Goal: Complete application form

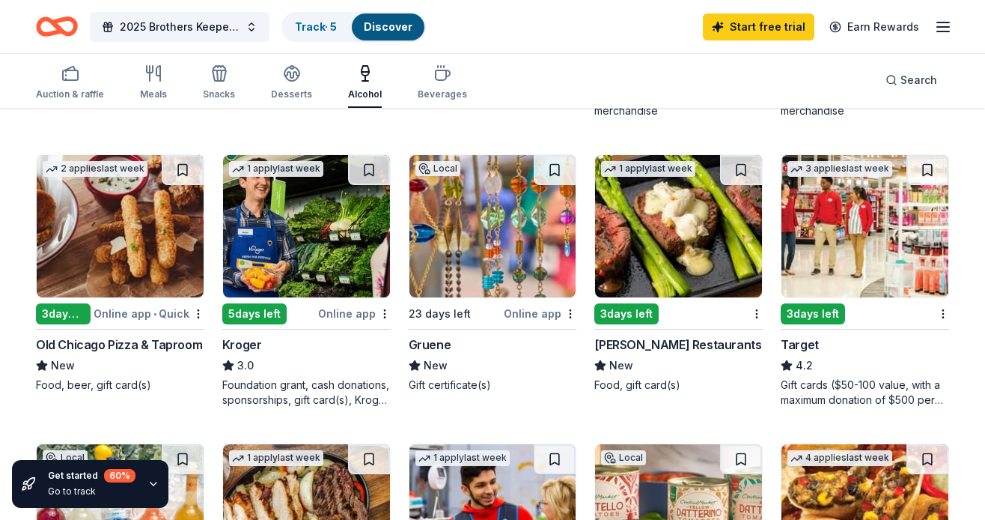
scroll to position [672, 0]
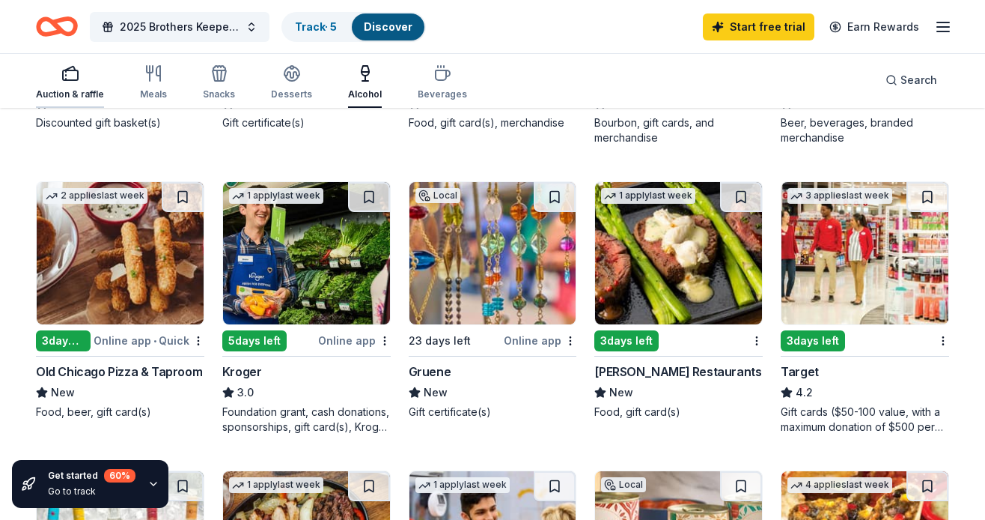
click at [69, 76] on icon "button" at bounding box center [70, 73] width 18 height 18
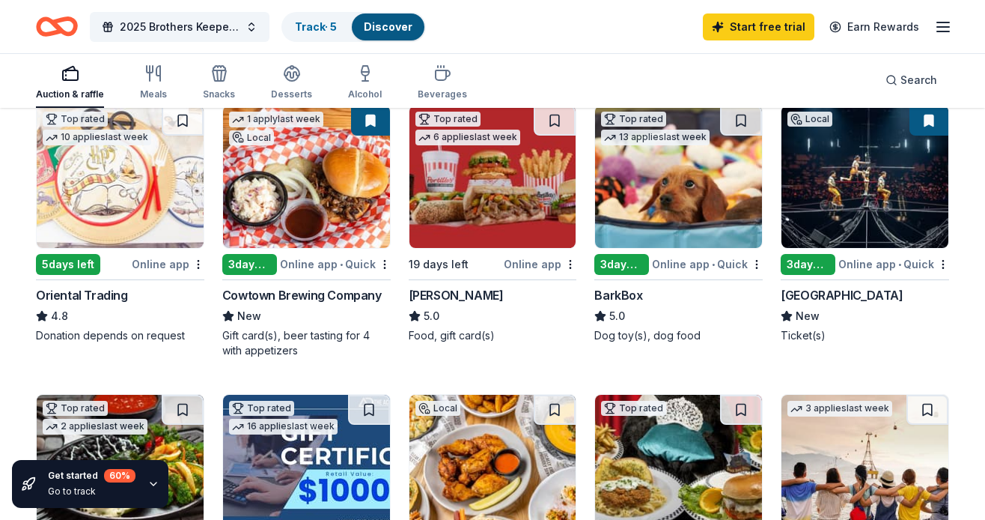
scroll to position [460, 0]
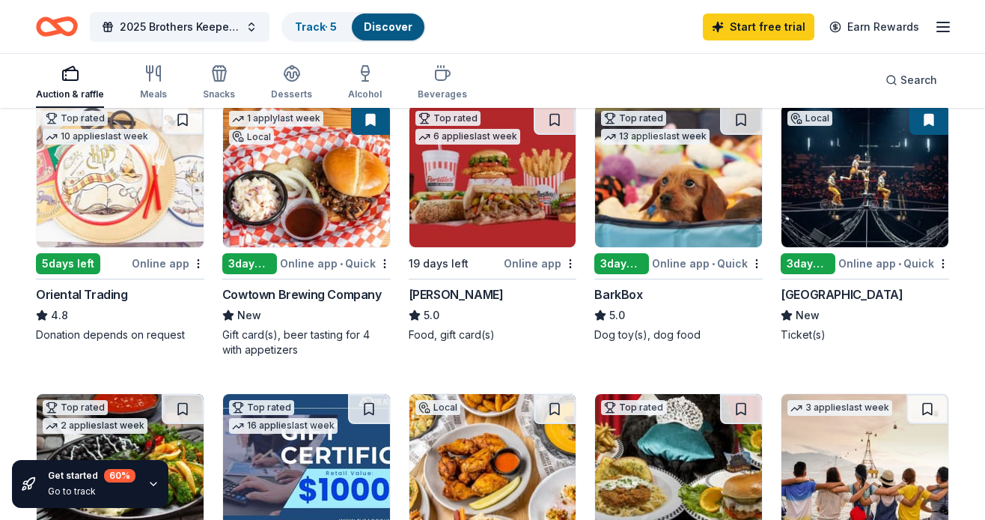
click at [299, 207] on img at bounding box center [306, 176] width 167 height 142
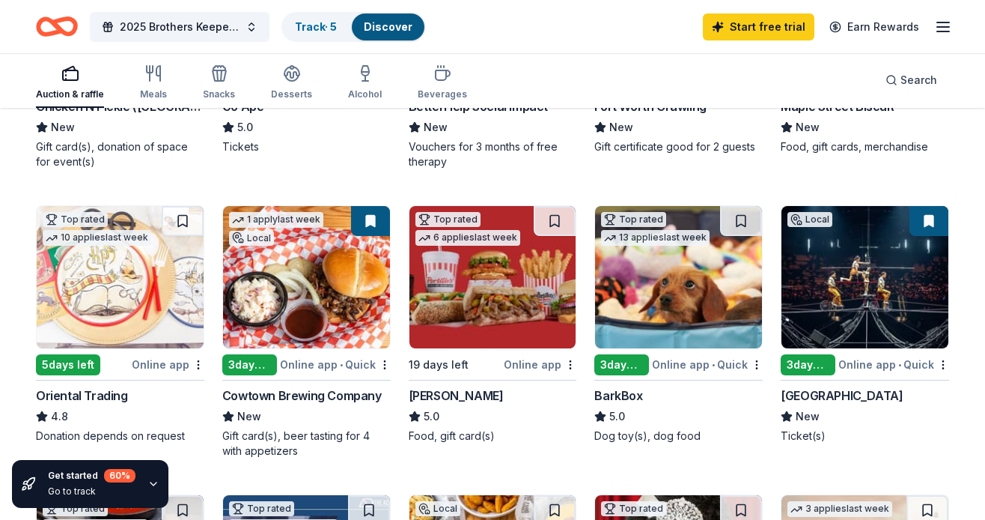
scroll to position [361, 0]
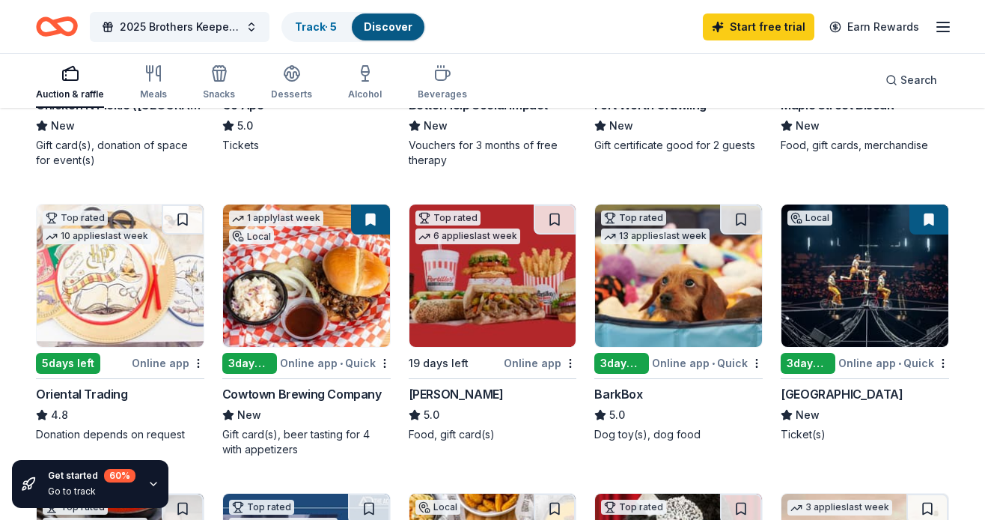
click at [853, 278] on img at bounding box center [865, 275] width 167 height 142
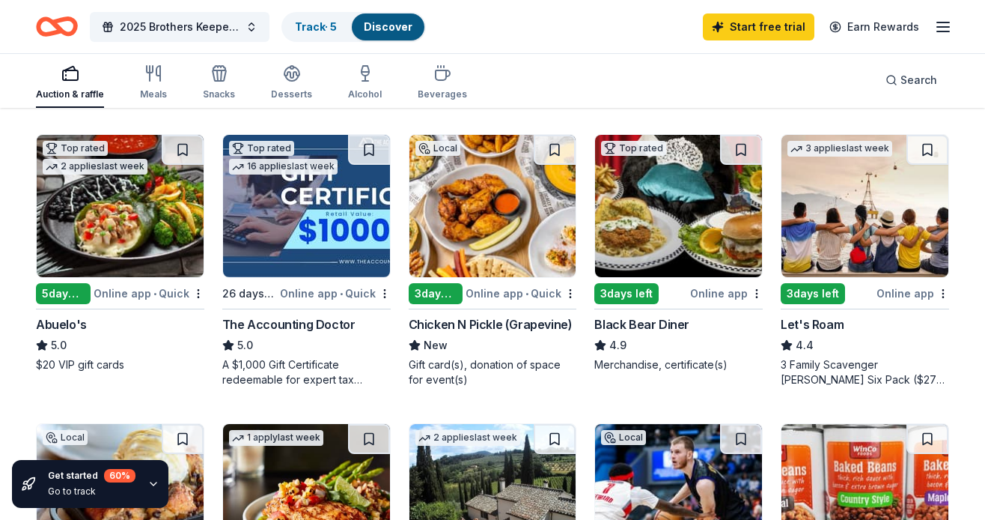
scroll to position [720, 0]
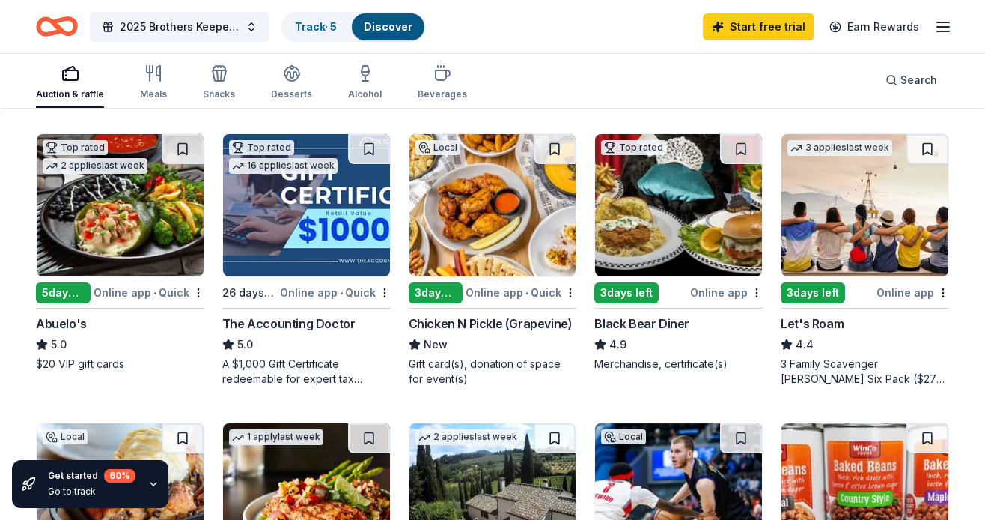
click at [126, 225] on img at bounding box center [120, 205] width 167 height 142
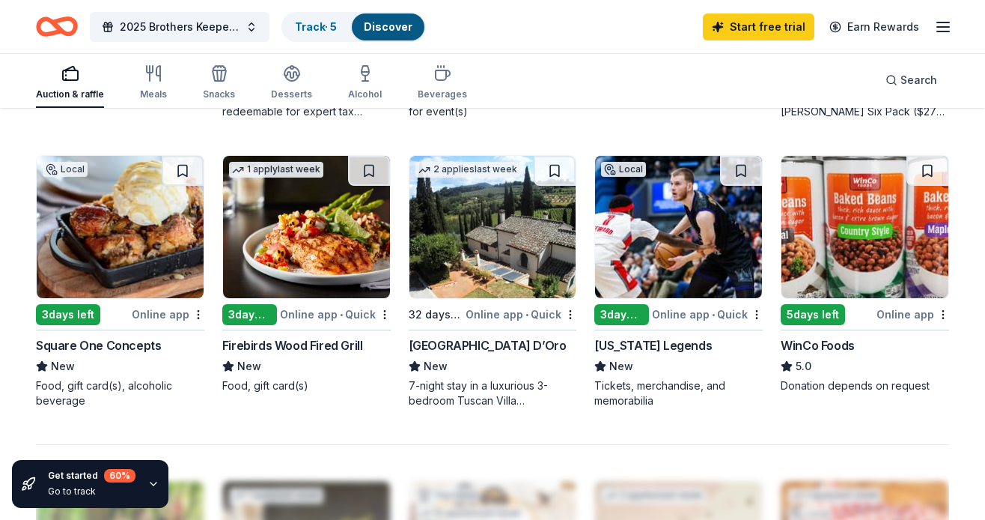
scroll to position [978, 0]
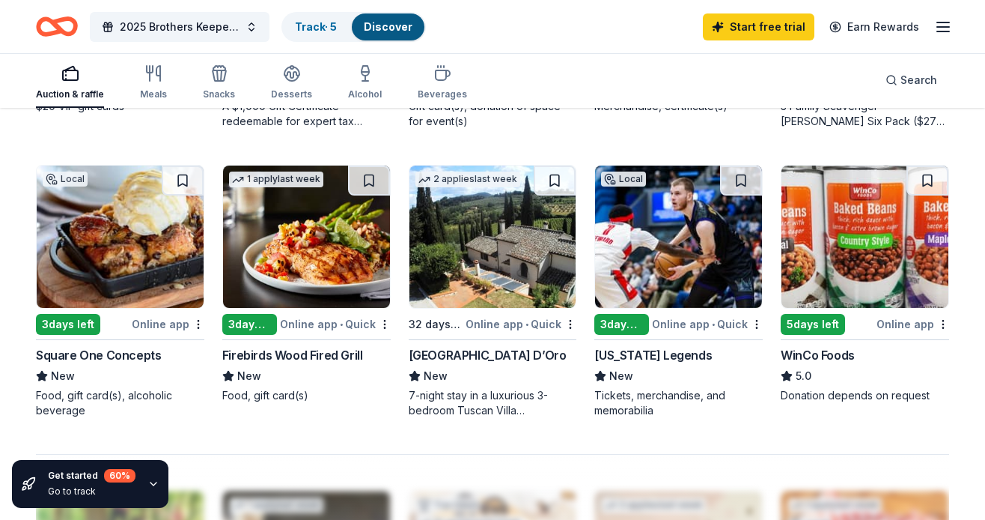
click at [480, 269] on img at bounding box center [493, 236] width 167 height 142
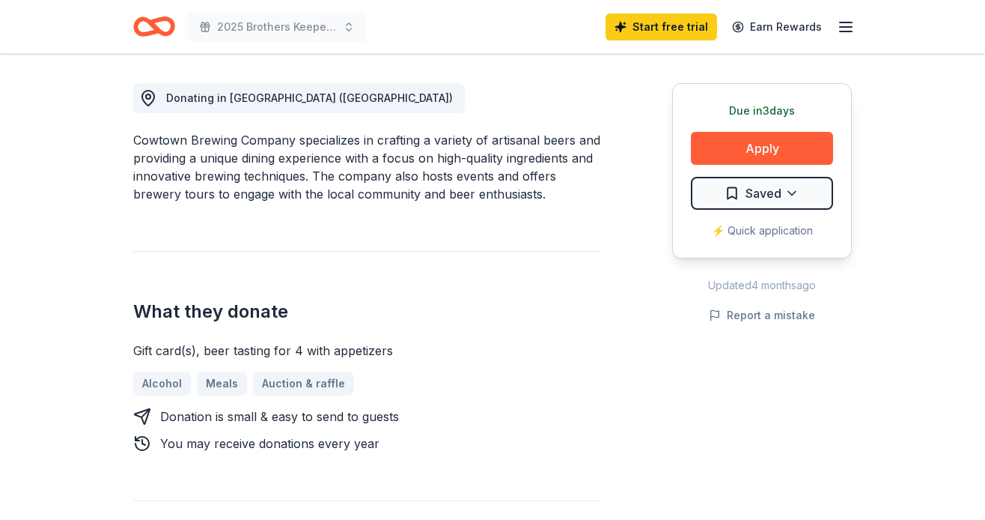
scroll to position [411, 0]
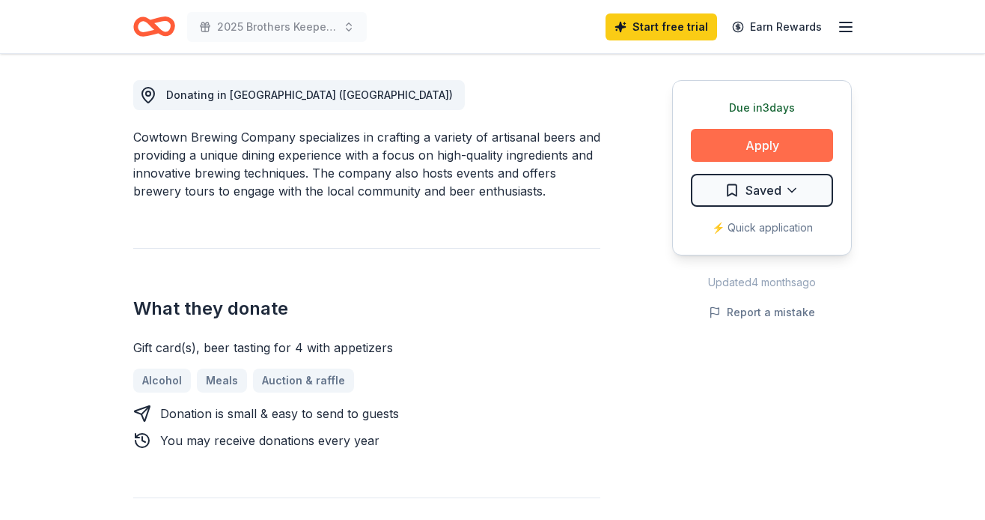
click at [750, 138] on button "Apply" at bounding box center [762, 145] width 142 height 33
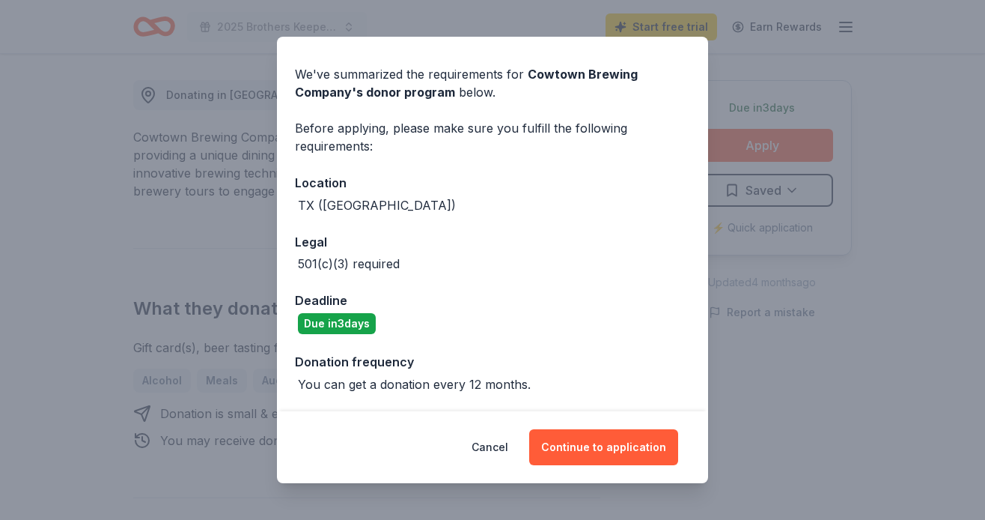
scroll to position [43, 0]
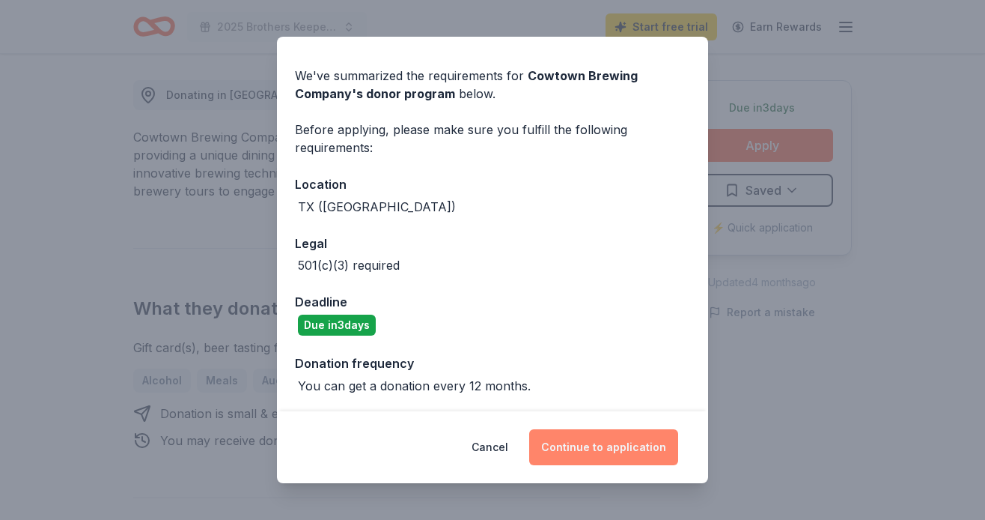
click at [573, 441] on button "Continue to application" at bounding box center [603, 447] width 149 height 36
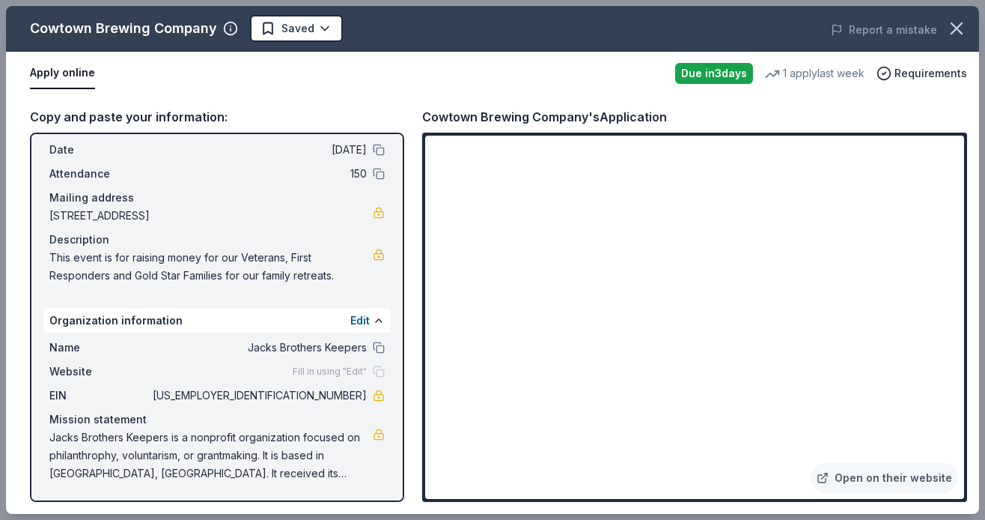
scroll to position [59, 0]
drag, startPoint x: 49, startPoint y: 240, endPoint x: 335, endPoint y: 277, distance: 287.7
click at [335, 277] on div "Description This event is for raising money for our Veterans, First Responders …" at bounding box center [216, 258] width 335 height 54
drag, startPoint x: 335, startPoint y: 277, endPoint x: 49, endPoint y: 240, distance: 287.7
click at [49, 240] on div "Description This event is for raising money for our Veterans, First Responders …" at bounding box center [216, 258] width 335 height 54
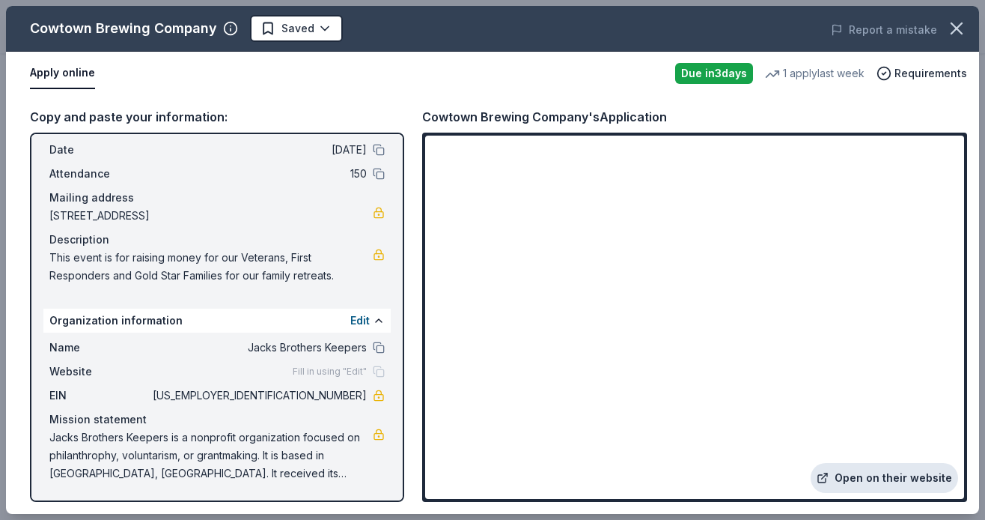
click at [869, 475] on link "Open on their website" at bounding box center [884, 478] width 147 height 30
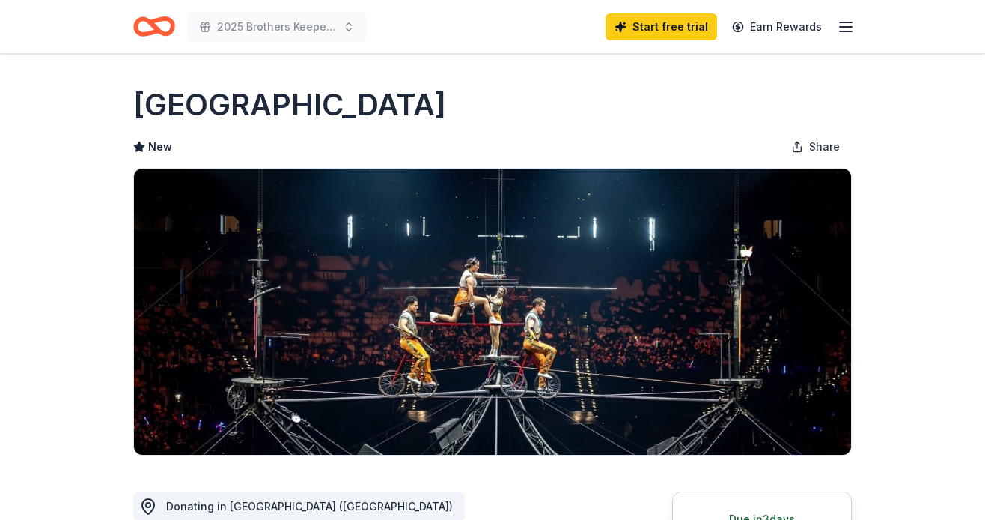
scroll to position [327, 0]
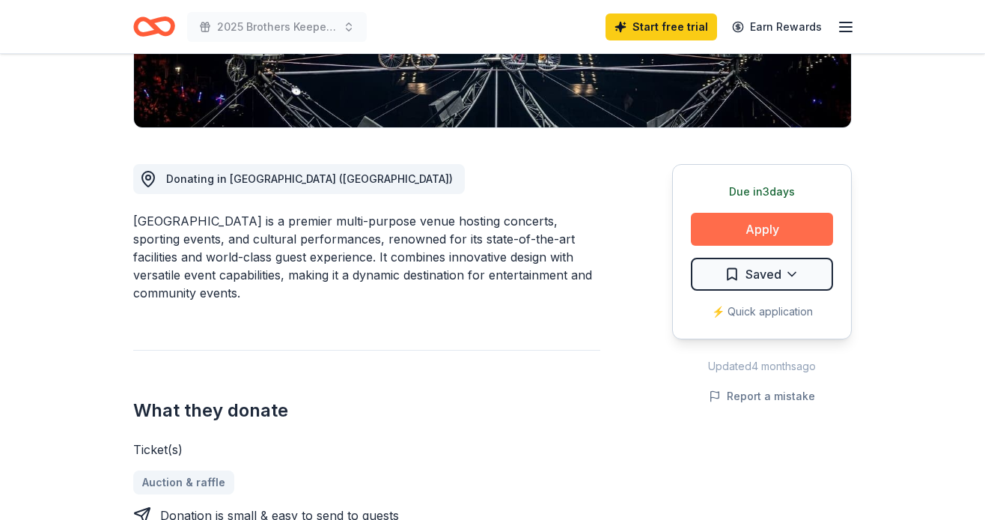
click at [752, 224] on button "Apply" at bounding box center [762, 229] width 142 height 33
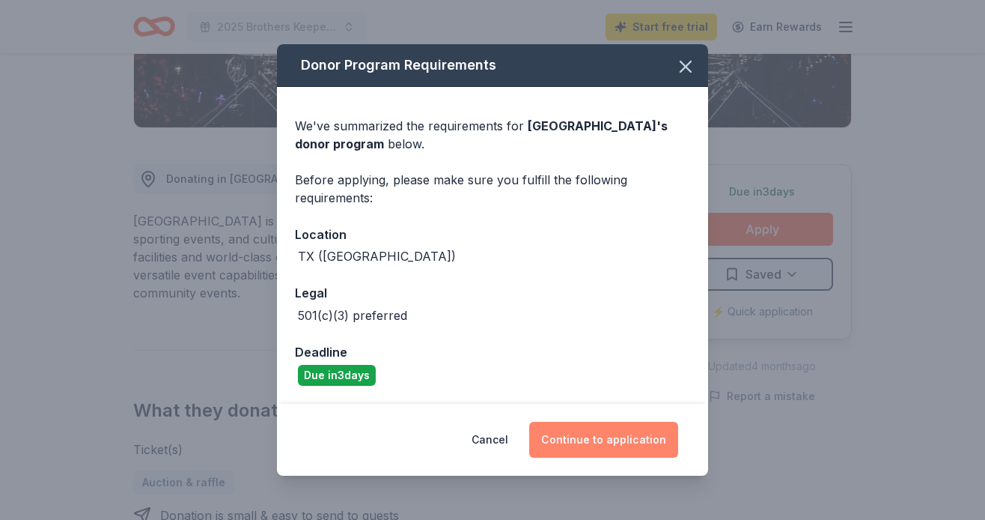
click at [604, 433] on button "Continue to application" at bounding box center [603, 439] width 149 height 36
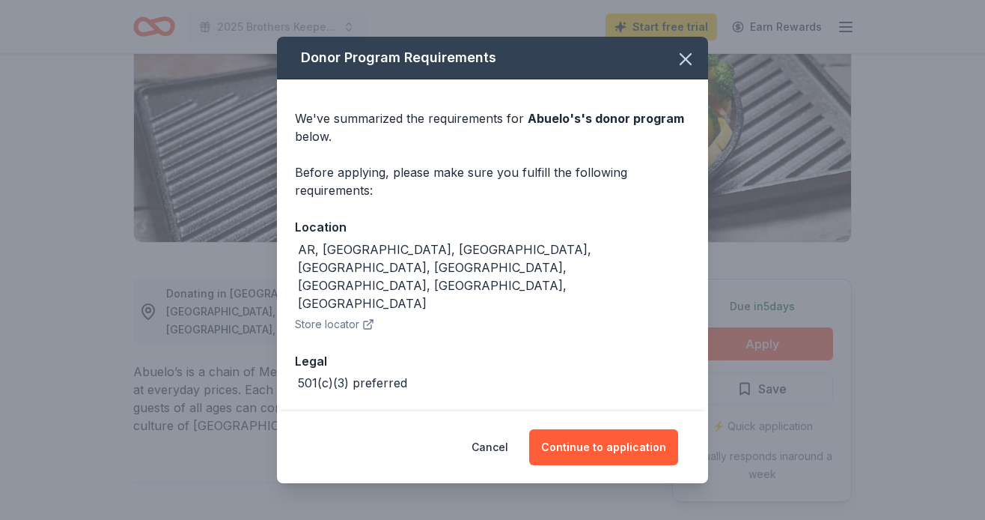
scroll to position [213, 0]
click at [591, 445] on button "Continue to application" at bounding box center [603, 447] width 149 height 36
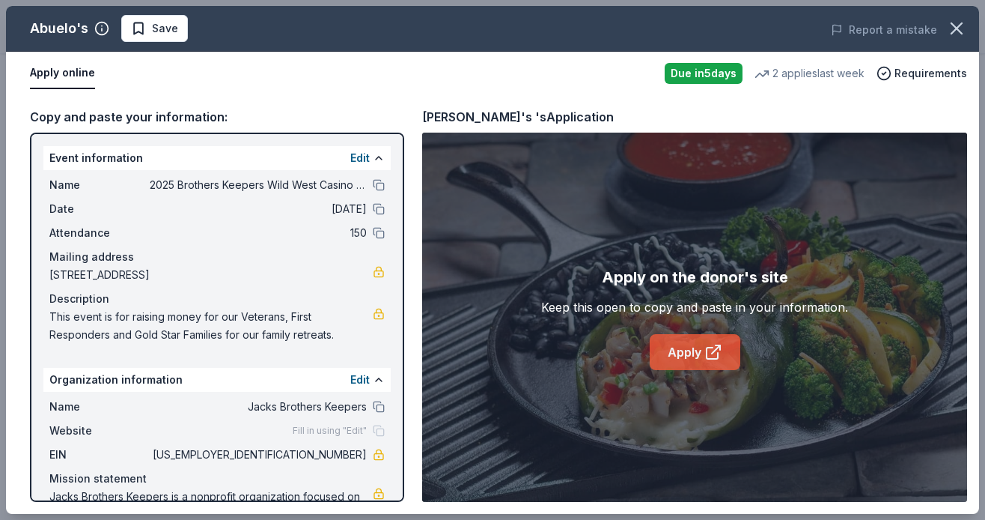
click at [692, 351] on link "Apply" at bounding box center [695, 352] width 91 height 36
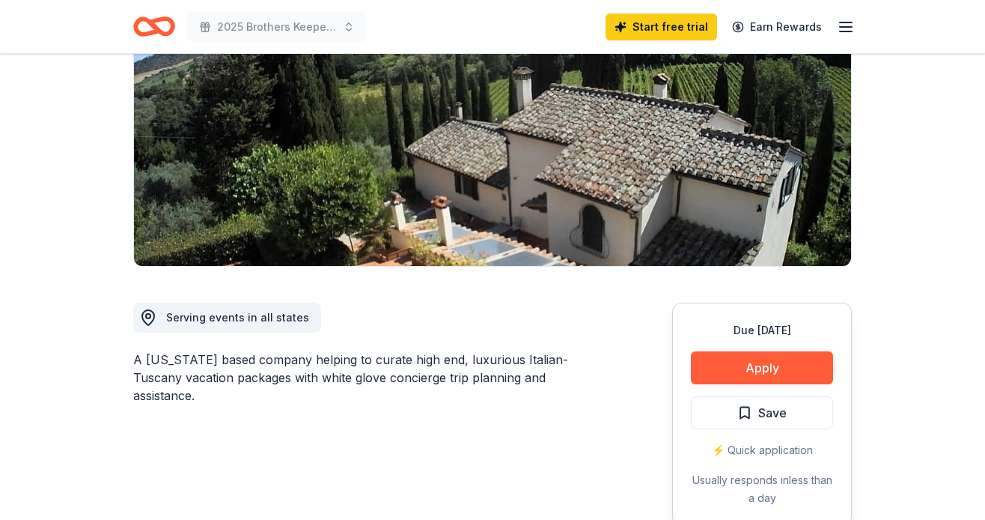
scroll to position [192, 0]
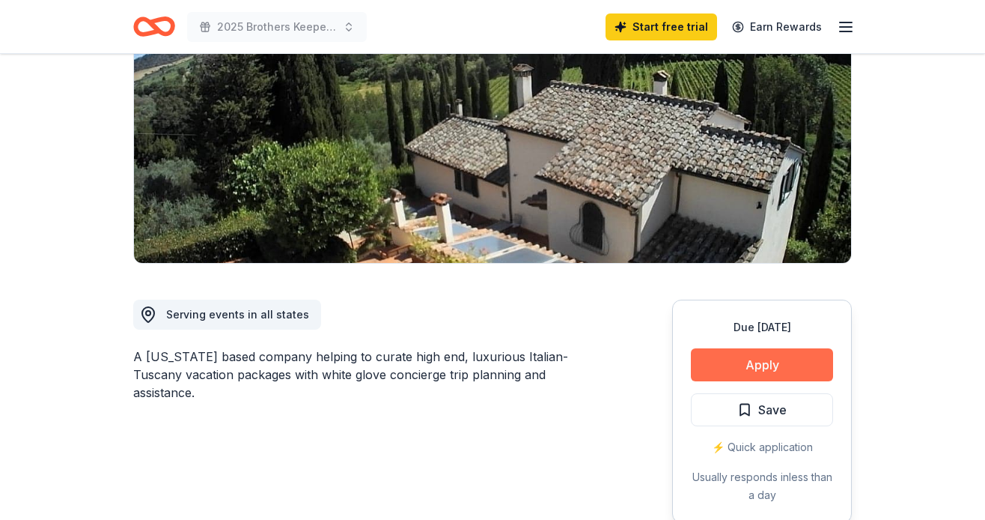
click at [745, 366] on button "Apply" at bounding box center [762, 364] width 142 height 33
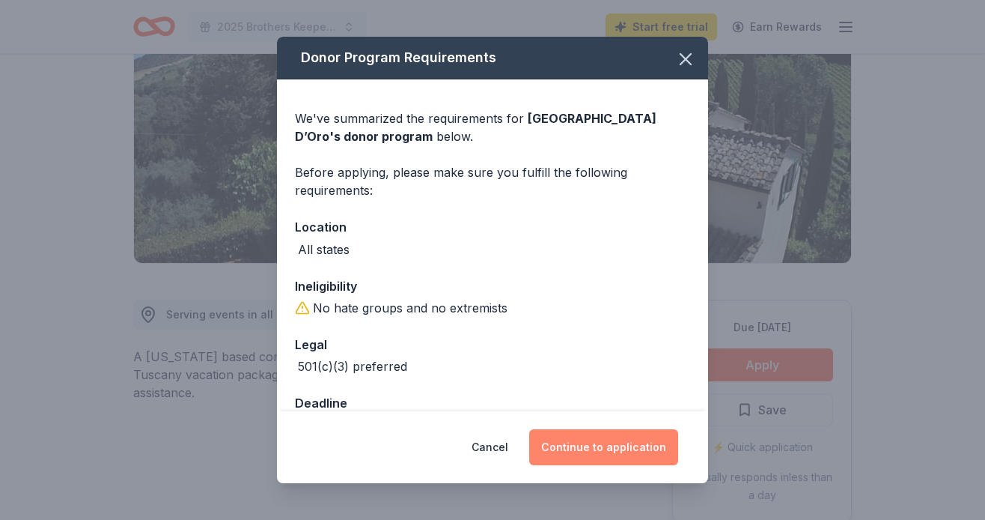
click at [598, 447] on button "Continue to application" at bounding box center [603, 447] width 149 height 36
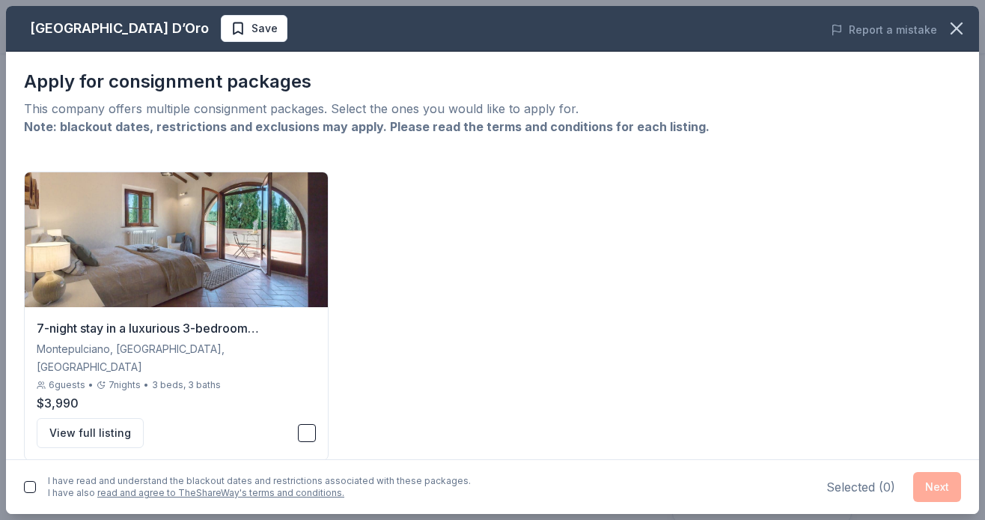
click at [29, 488] on button "button" at bounding box center [30, 487] width 12 height 12
click at [941, 484] on div "Selected ( 0 ) Next" at bounding box center [894, 487] width 135 height 30
click at [305, 424] on button "button" at bounding box center [307, 433] width 18 height 18
click at [939, 485] on button "Next" at bounding box center [937, 487] width 48 height 30
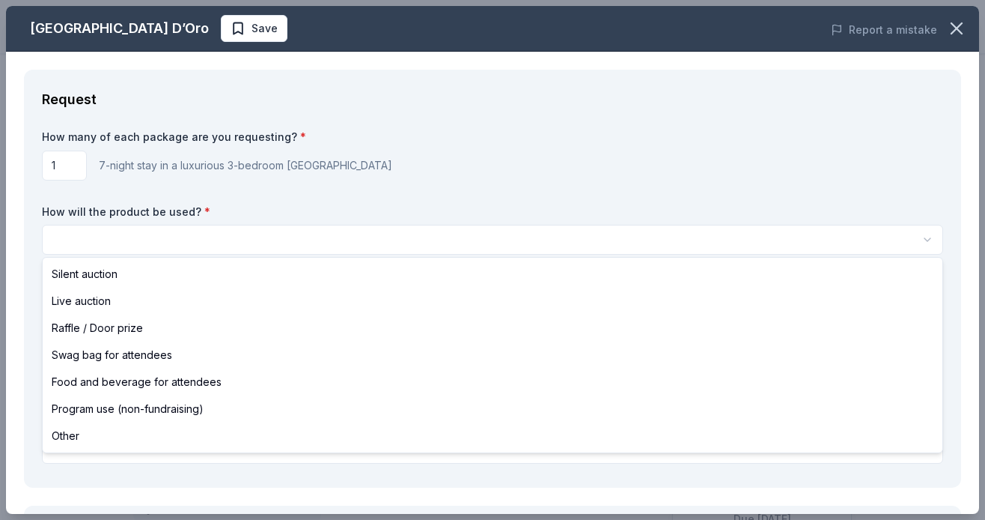
click at [74, 235] on html "2025 Brothers Keepers Wild West Casino Fest Start free trial Earn Rewards Due […" at bounding box center [492, 260] width 985 height 520
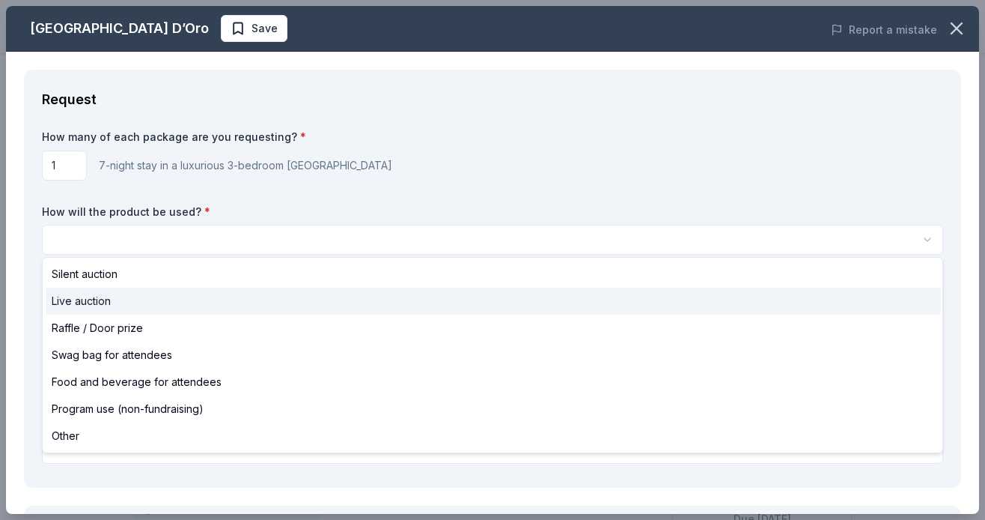
select select "liveAuction"
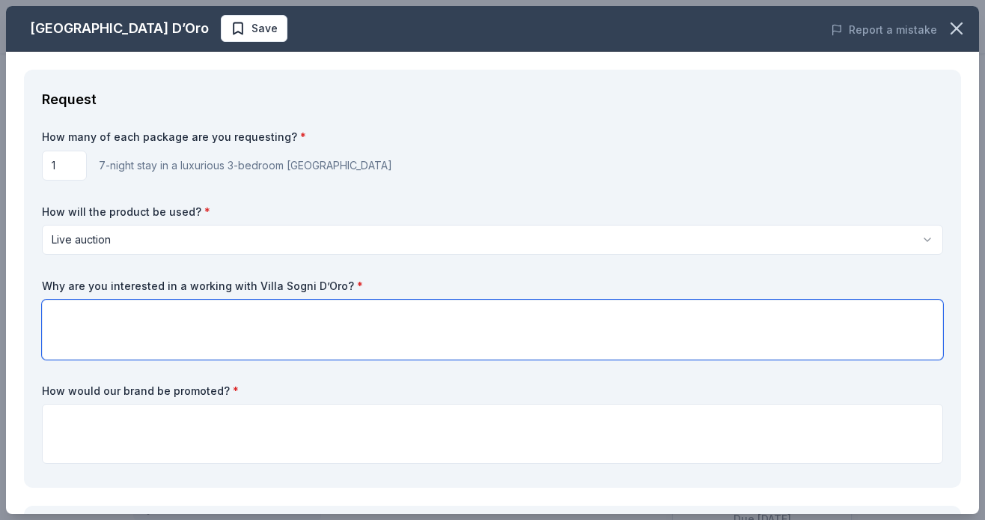
click at [134, 318] on textarea at bounding box center [492, 329] width 901 height 60
type textarea "We love [GEOGRAPHIC_DATA]"
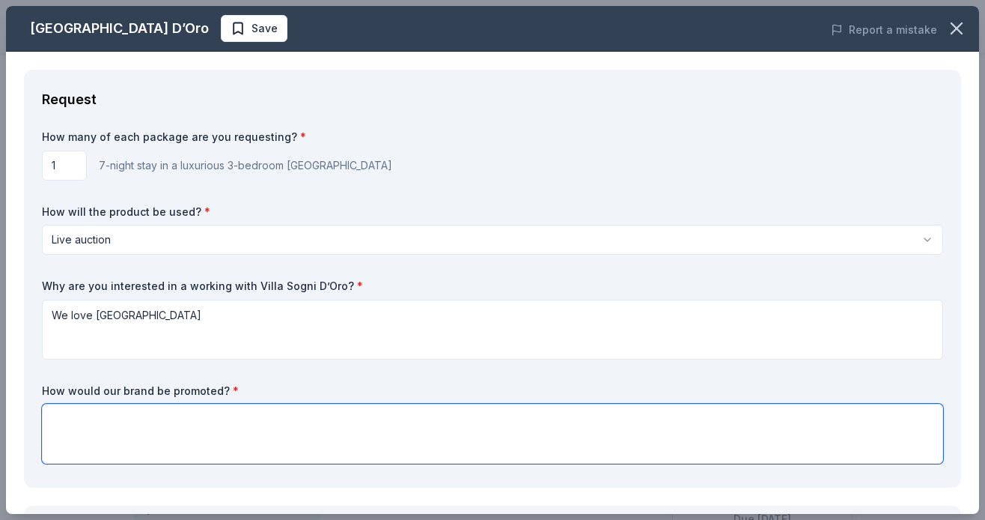
click at [117, 421] on textarea at bounding box center [492, 434] width 901 height 60
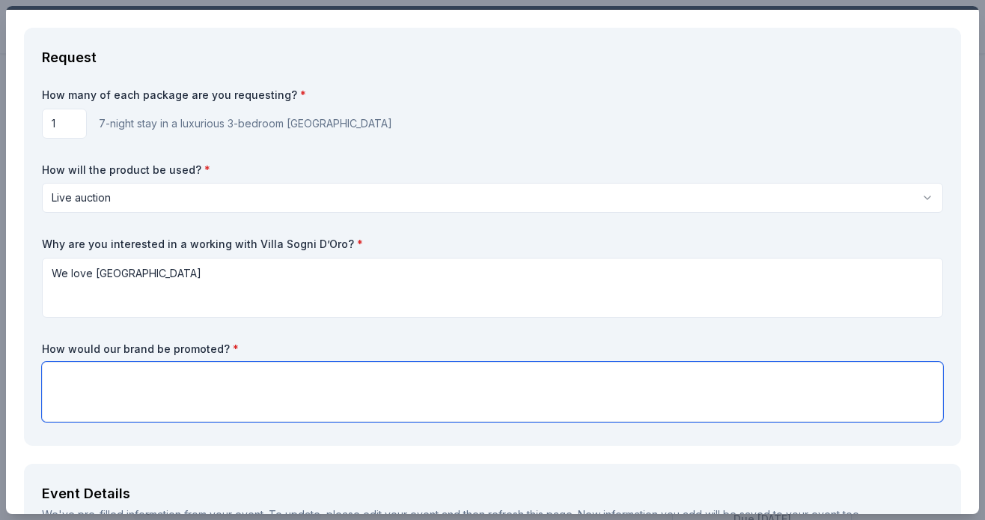
scroll to position [43, 0]
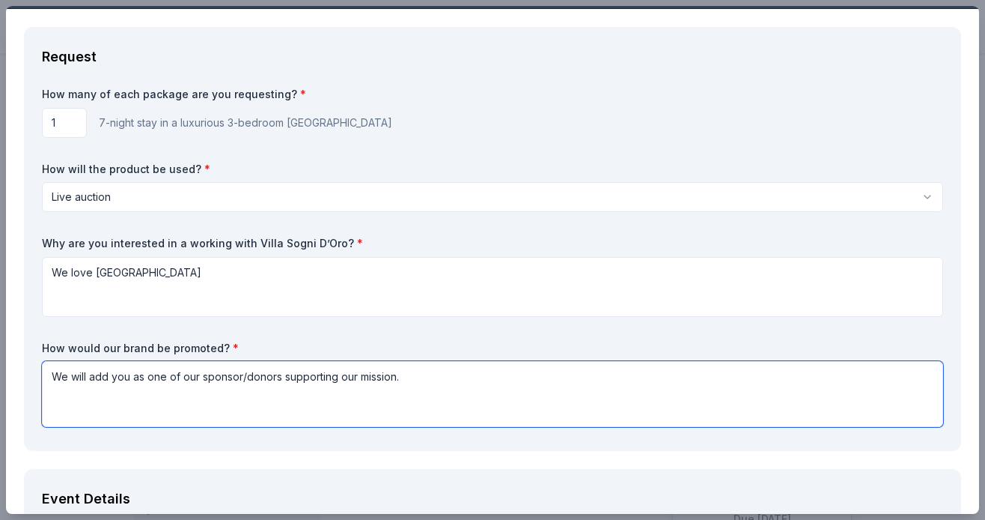
paste textarea "Our mission is to provide once-in-a-lifetime experiential retreats and ongoing …"
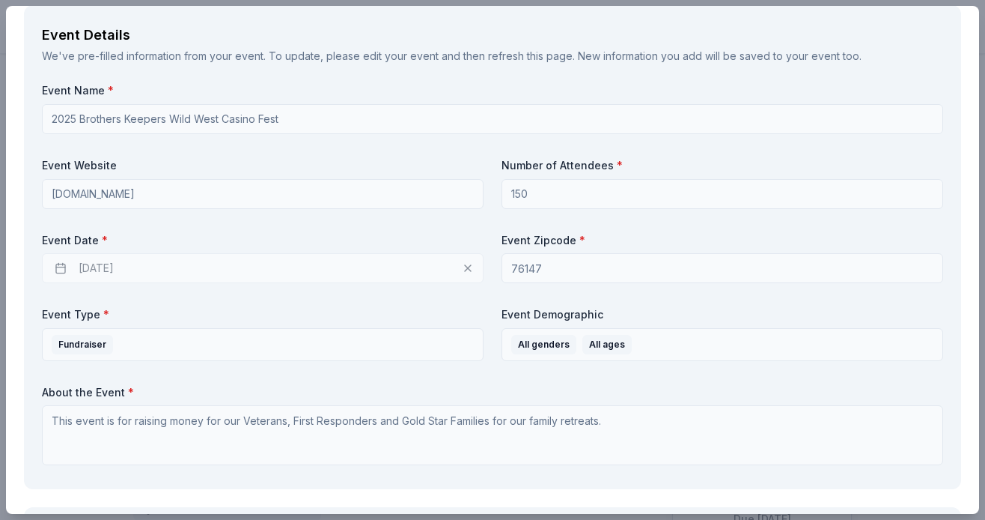
scroll to position [529, 0]
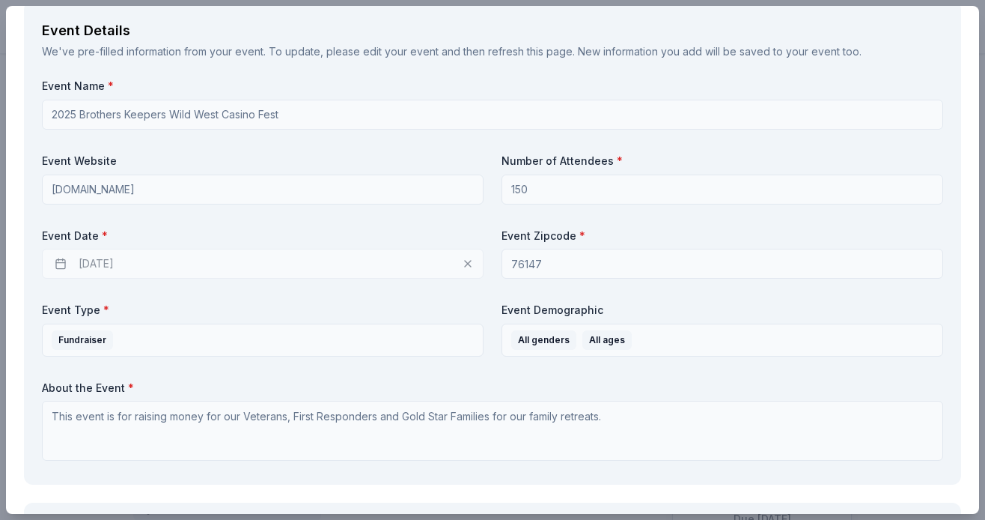
type textarea "We will add you as one of our sponsor/donors supporting our mission. Our missio…"
click at [101, 259] on div "[DATE]" at bounding box center [263, 264] width 442 height 30
click at [64, 256] on div "[DATE]" at bounding box center [263, 264] width 442 height 30
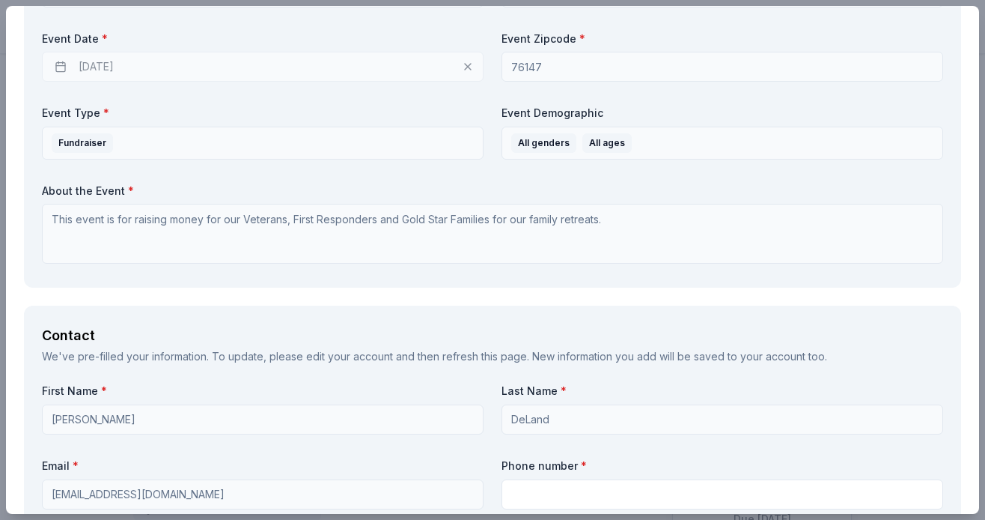
scroll to position [758, 0]
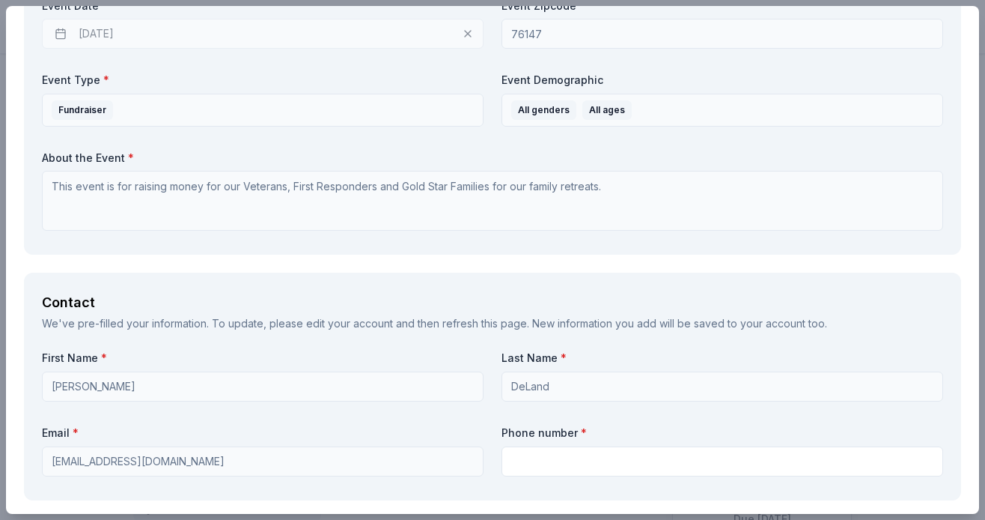
click at [606, 180] on textarea "This event is for raising money for our Veterans, First Responders and Gold Sta…" at bounding box center [492, 201] width 901 height 60
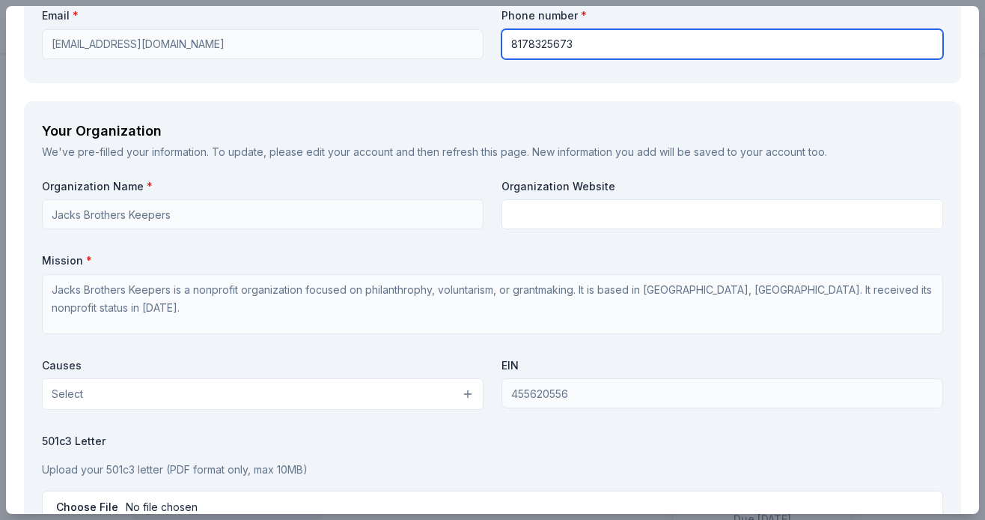
scroll to position [1179, 0]
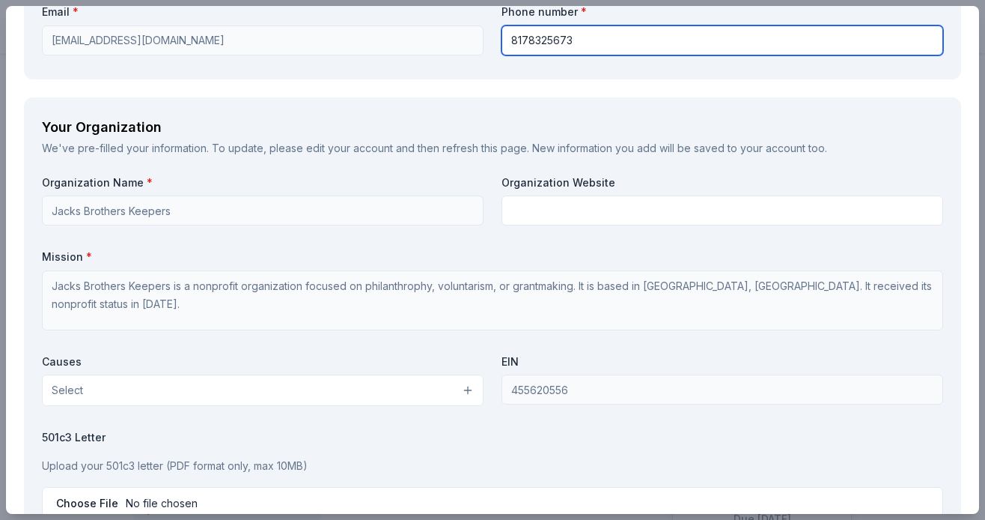
type input "8178325673"
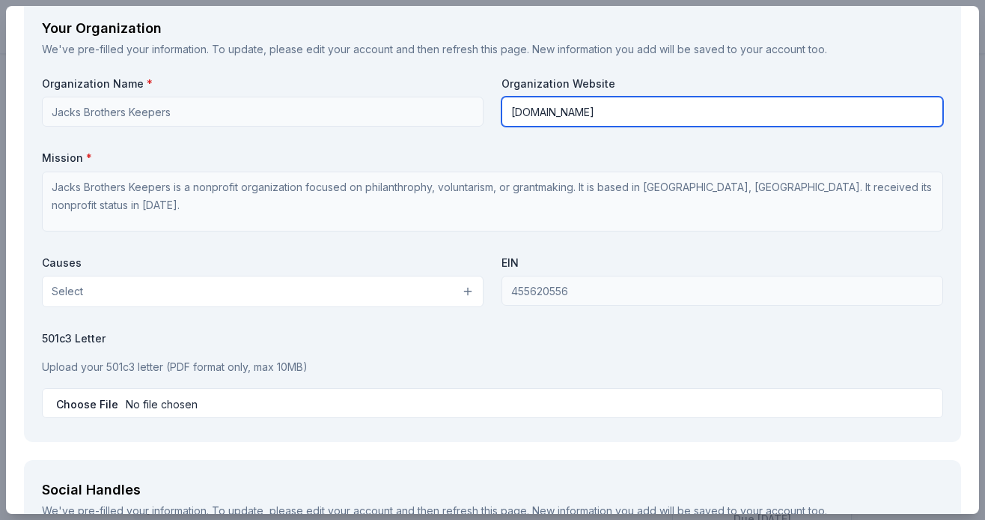
scroll to position [1282, 0]
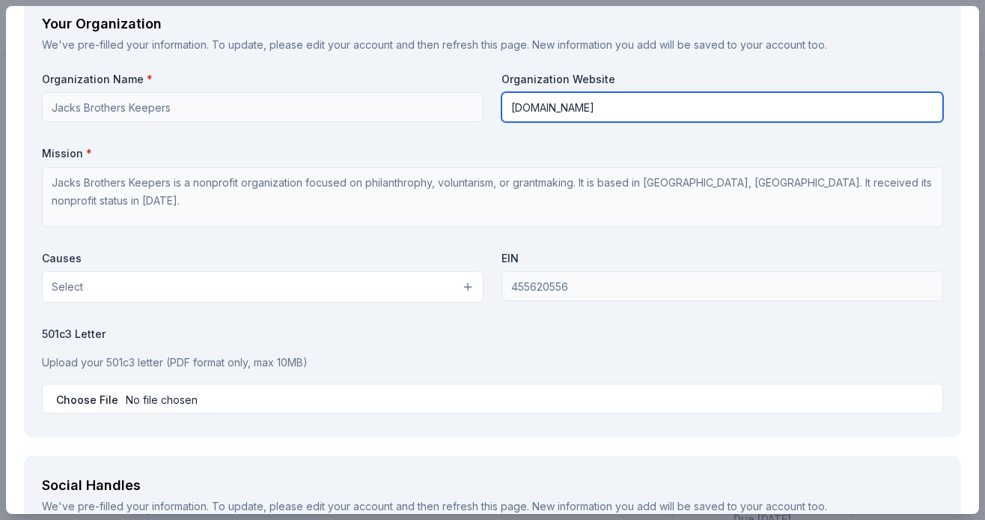
type input "[DOMAIN_NAME]"
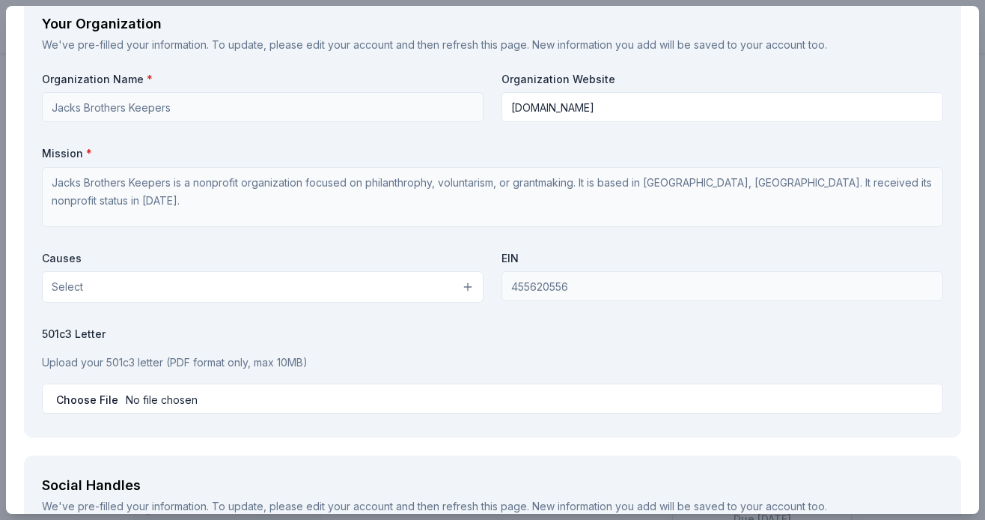
click at [157, 278] on button "Select" at bounding box center [263, 286] width 442 height 31
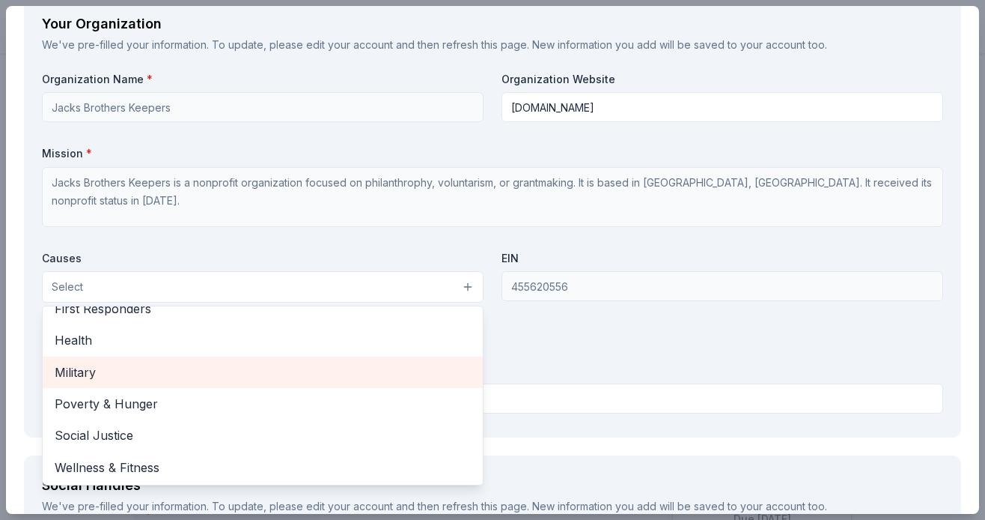
scroll to position [205, 0]
click at [96, 365] on span "Military" at bounding box center [263, 374] width 416 height 19
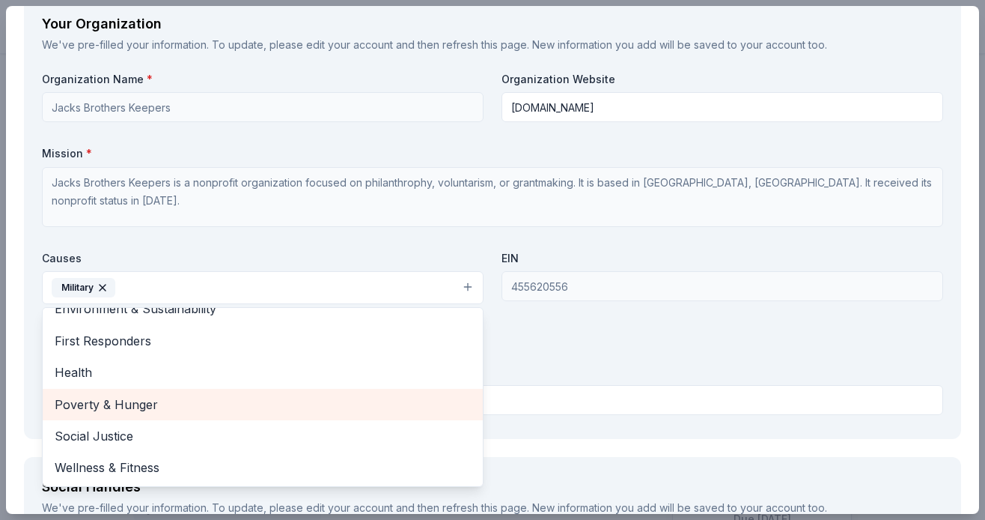
scroll to position [174, 0]
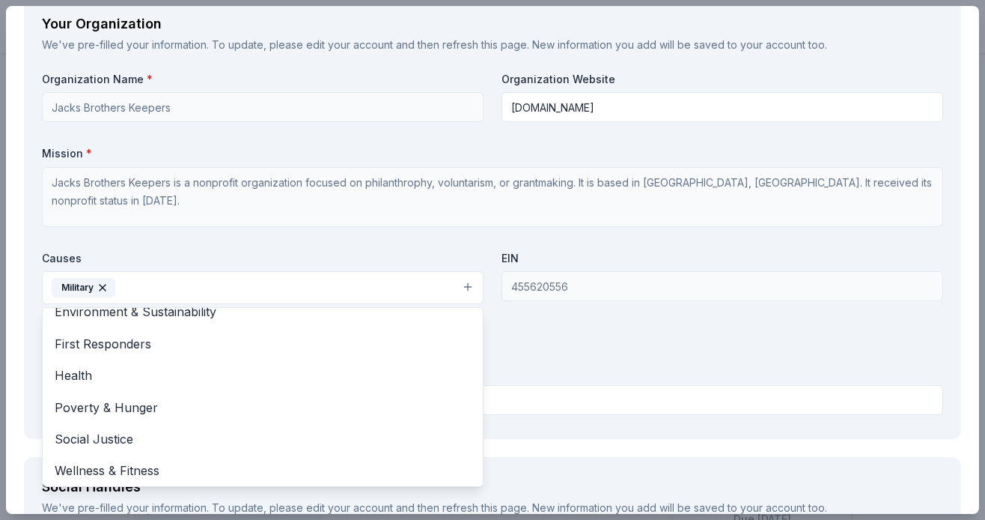
click at [587, 325] on div "Organization Name * [PERSON_NAME] Brothers Keepers Organization Website [DOMAIN…" at bounding box center [492, 246] width 901 height 349
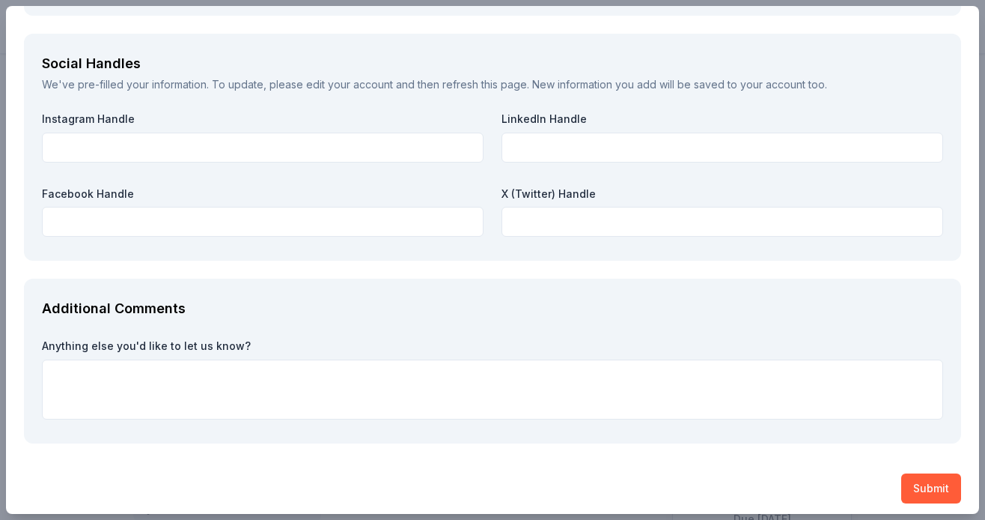
scroll to position [1705, 0]
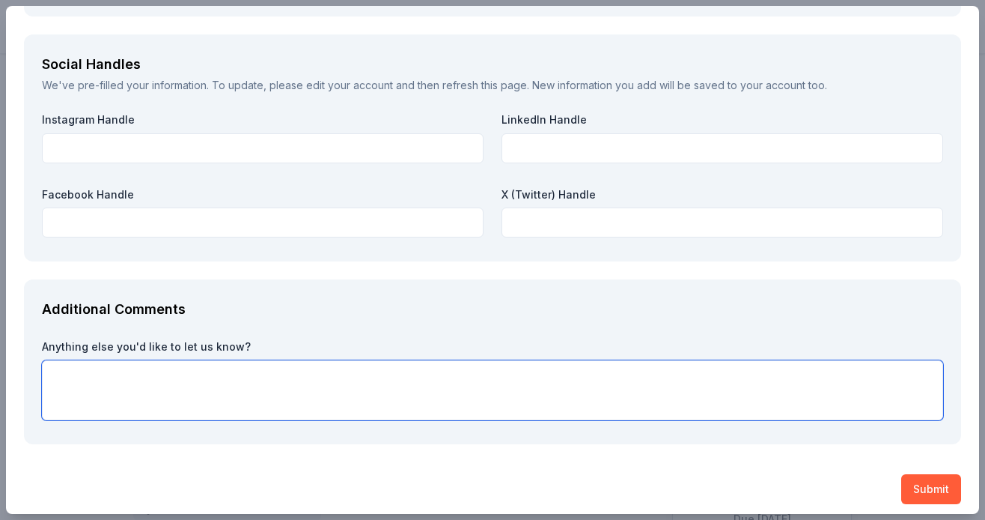
click at [74, 365] on textarea at bounding box center [492, 390] width 901 height 60
paste textarea "Our mission is to provide once-in-a-lifetime experiential retreats and ongoing …"
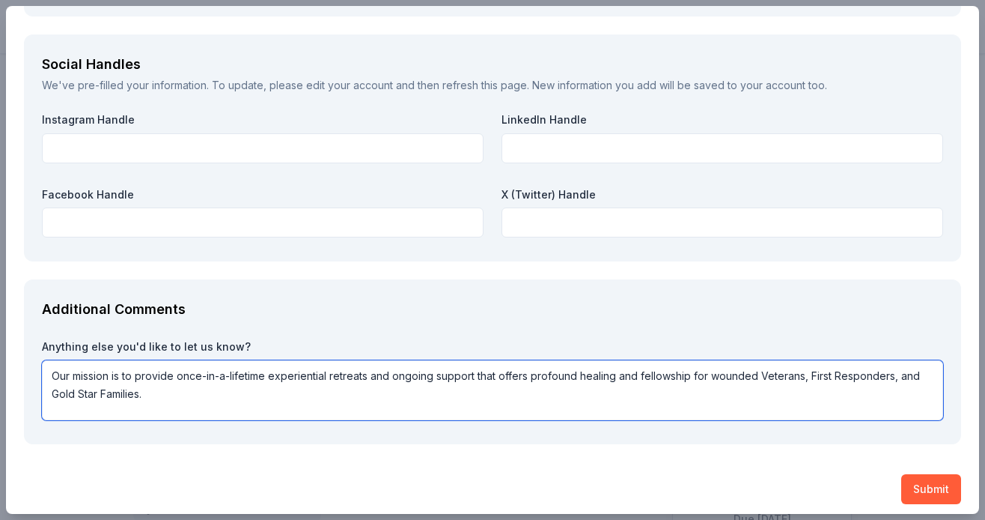
type textarea "Our mission is to provide once-in-a-lifetime experiential retreats and ongoing …"
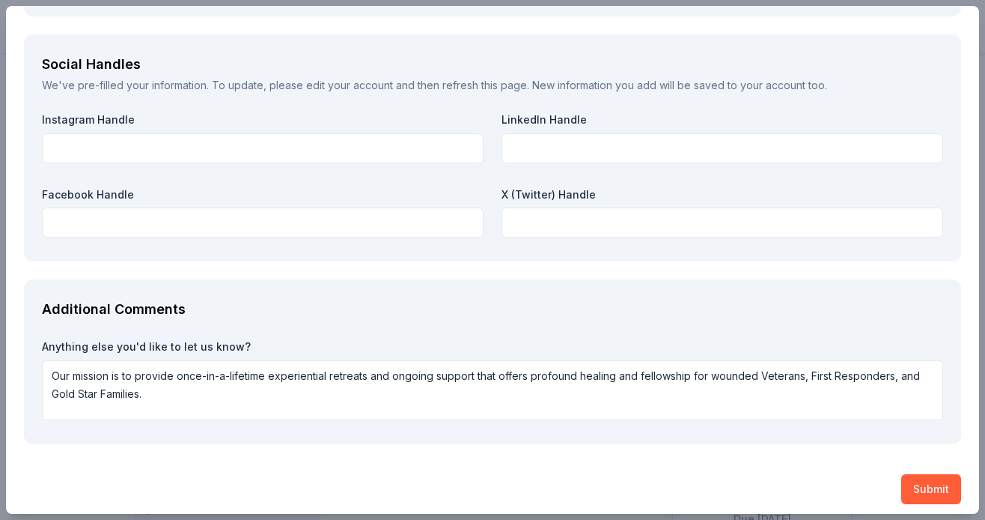
click at [306, 319] on div "Additional Comments Anything else you'd like to let us know? Our mission is to …" at bounding box center [492, 361] width 937 height 165
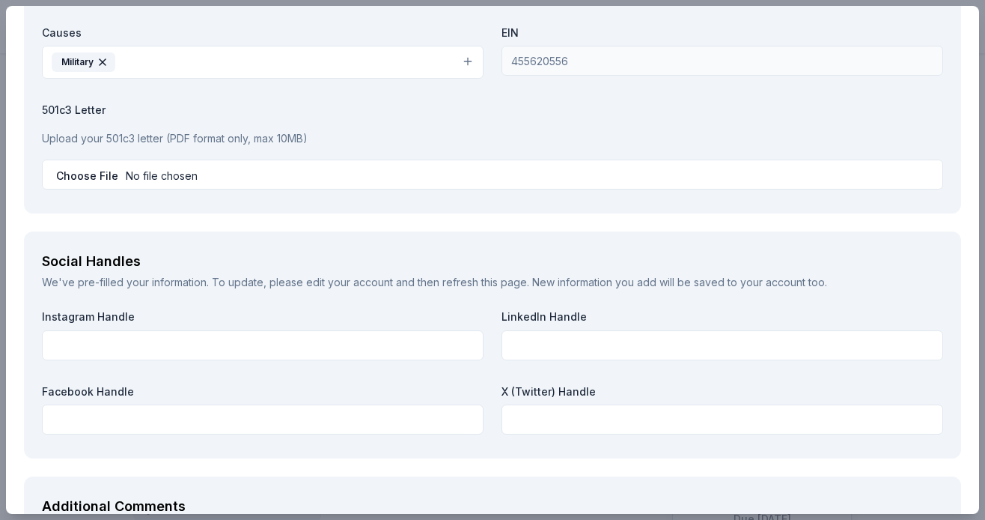
scroll to position [1498, 0]
